Goal: Information Seeking & Learning: Learn about a topic

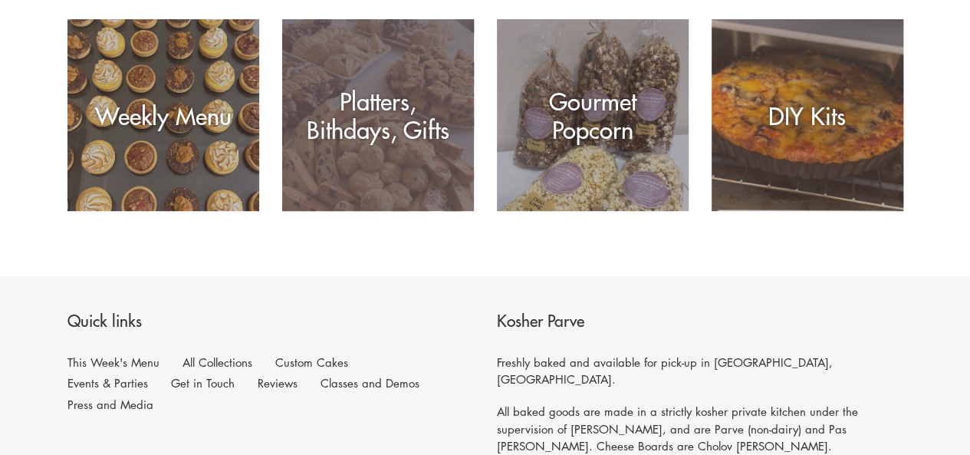
scroll to position [354, 0]
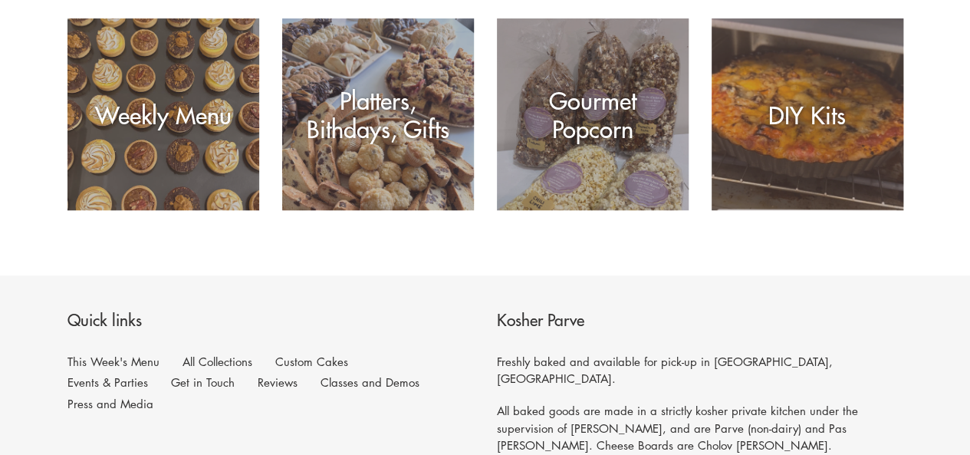
drag, startPoint x: 467, startPoint y: 287, endPoint x: 550, endPoint y: 344, distance: 101.0
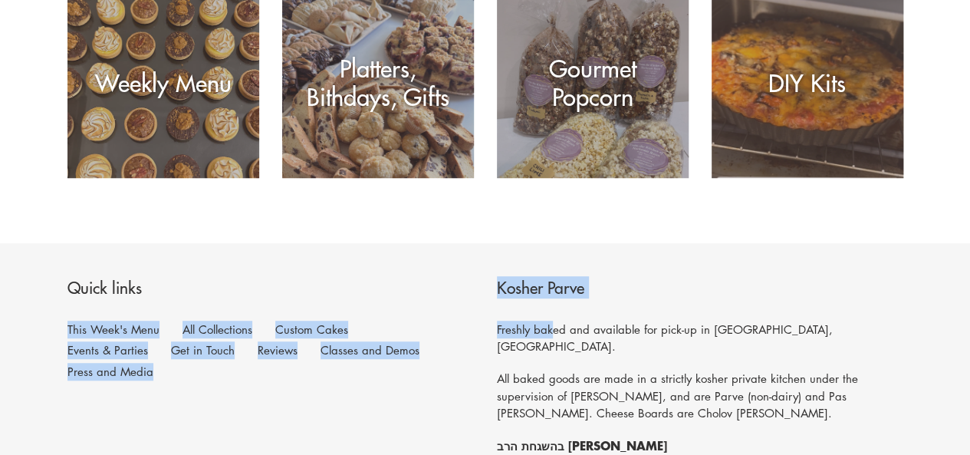
scroll to position [525, 0]
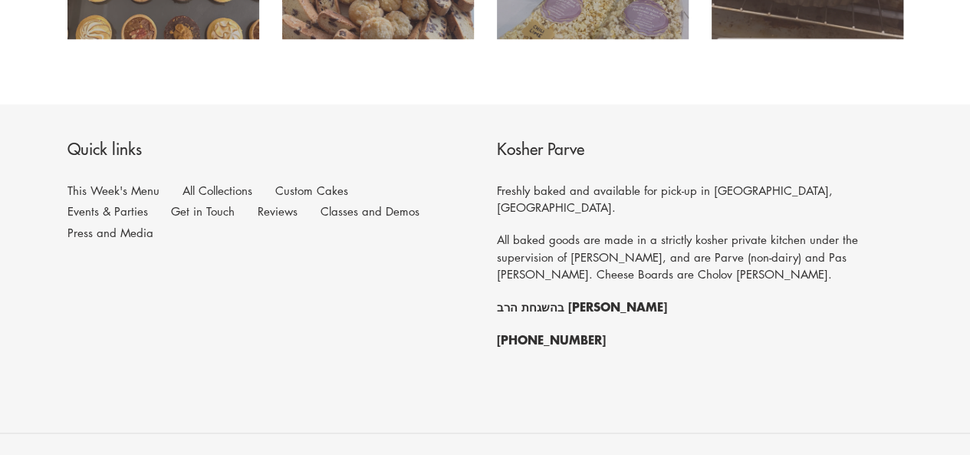
click at [550, 344] on div "Kosher Parve Freshly baked and available for pick-up in [GEOGRAPHIC_DATA],[GEOG…" at bounding box center [700, 251] width 406 height 225
click at [320, 212] on link "Classes and Demos" at bounding box center [369, 211] width 99 height 16
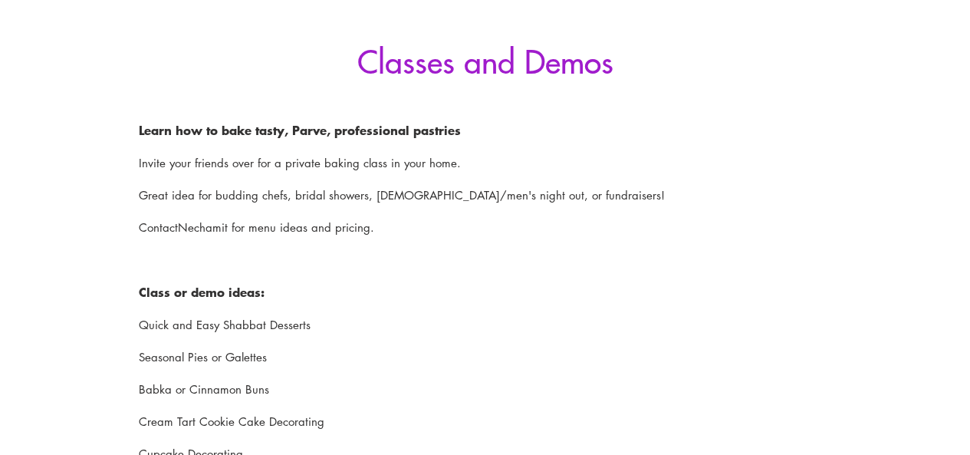
scroll to position [255, 0]
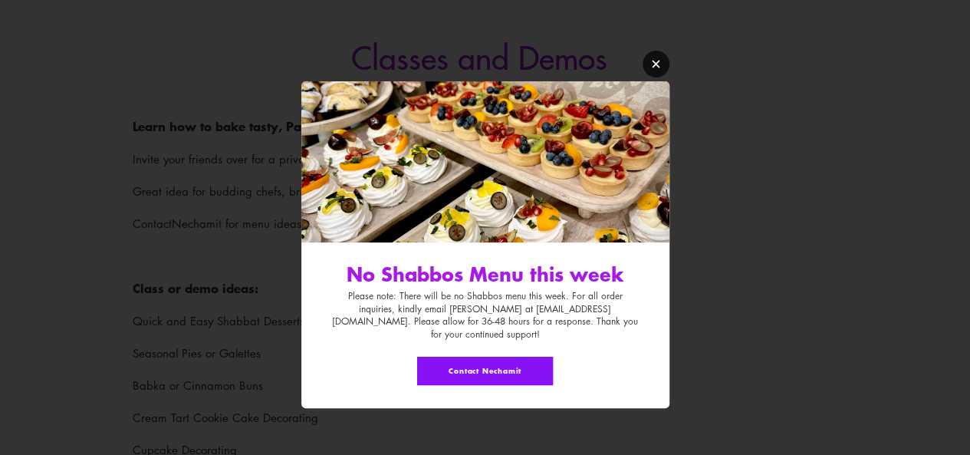
click at [665, 63] on link "Modal window" at bounding box center [655, 64] width 27 height 27
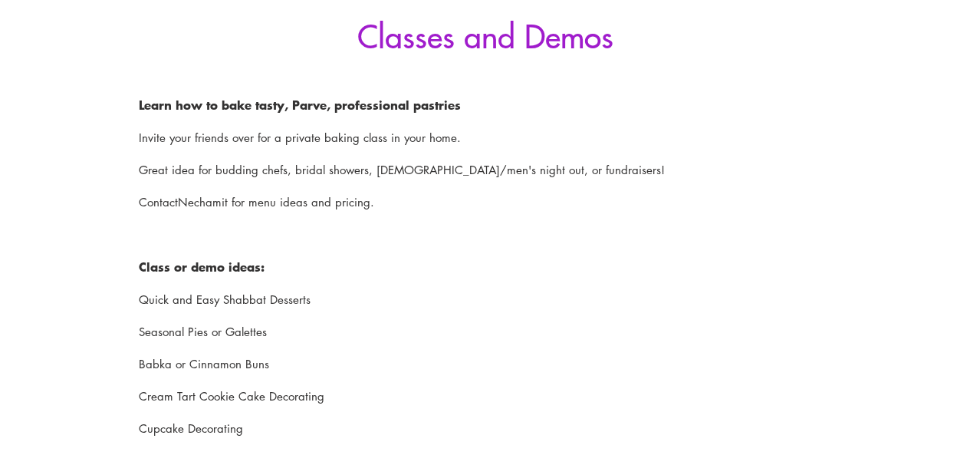
scroll to position [0, 0]
